Goal: Use online tool/utility

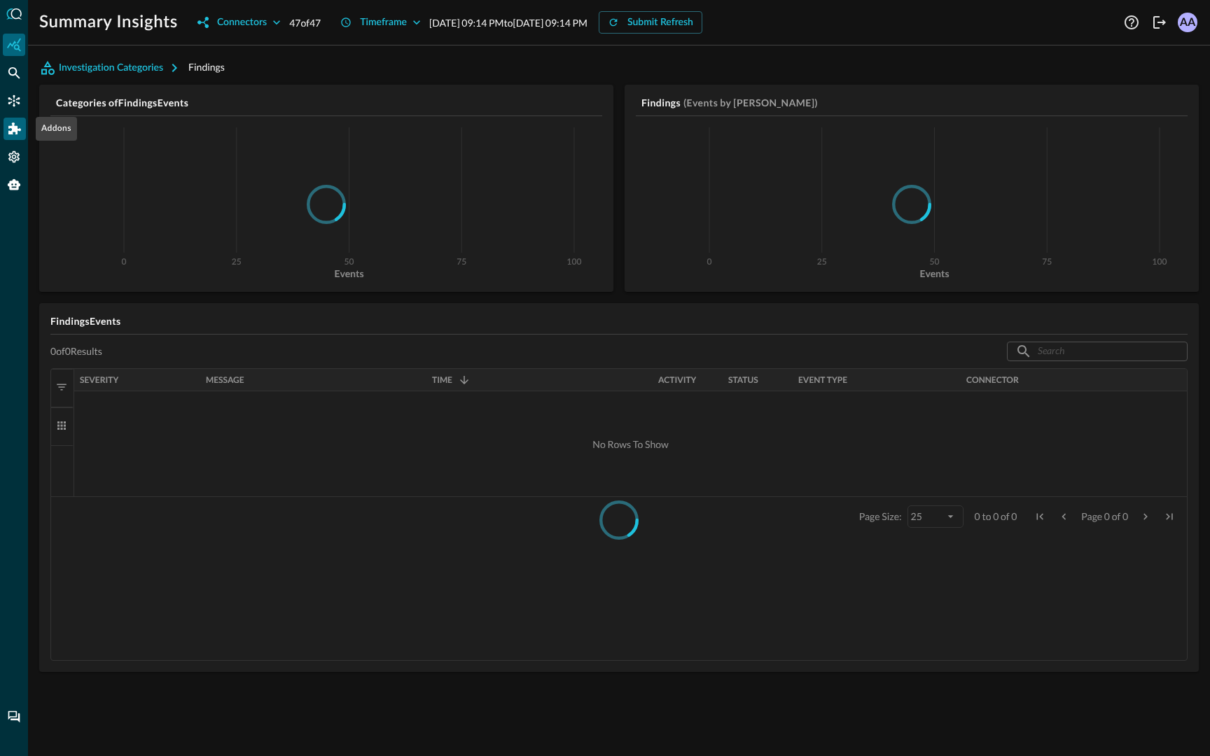
click at [13, 125] on icon "Addons" at bounding box center [14, 129] width 13 height 12
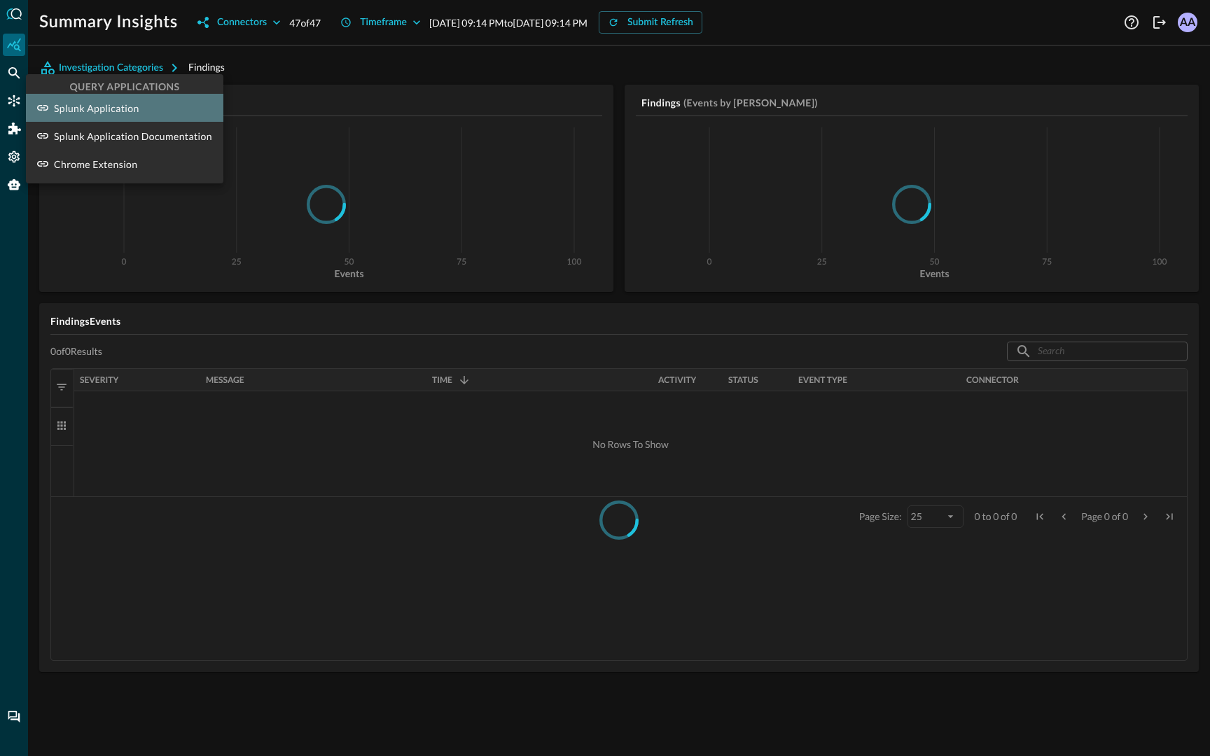
click at [92, 111] on p "Splunk Application" at bounding box center [96, 108] width 85 height 15
